Goal: Use online tool/utility: Utilize a website feature to perform a specific function

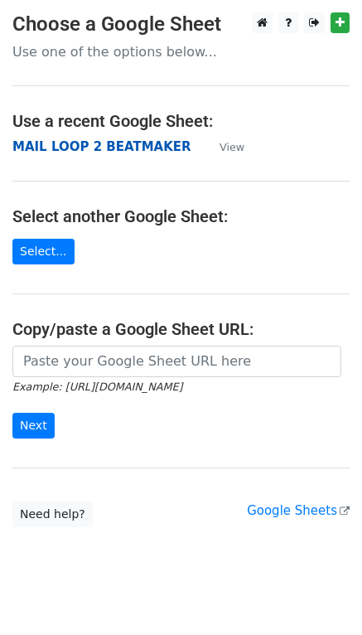
click at [65, 143] on strong "MAIL LOOP 2 BEATMAKER" at bounding box center [101, 146] width 179 height 15
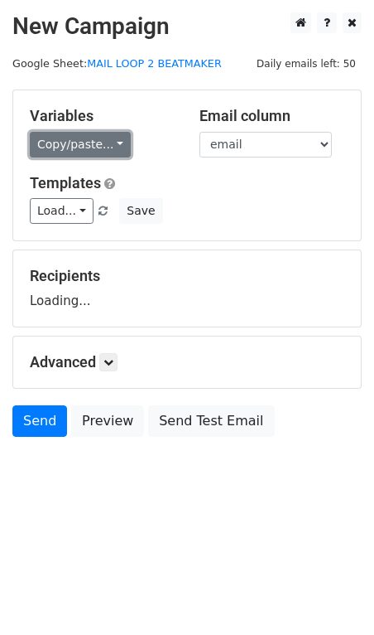
click at [40, 143] on link "Copy/paste..." at bounding box center [80, 145] width 101 height 26
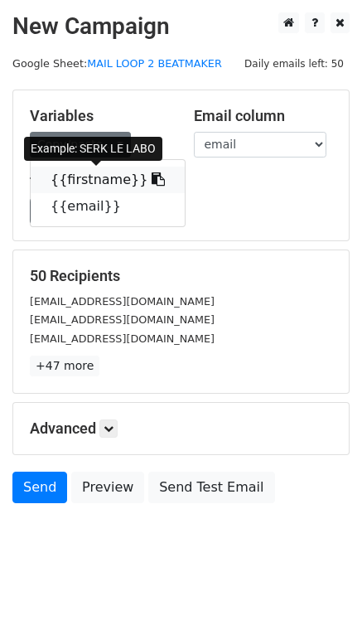
click at [56, 173] on link "{{firstname}}" at bounding box center [108, 180] width 154 height 27
